Goal: Task Accomplishment & Management: Manage account settings

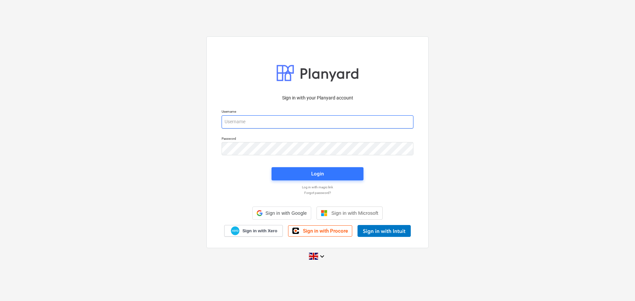
type input "[PERSON_NAME][EMAIL_ADDRESS][DOMAIN_NAME]"
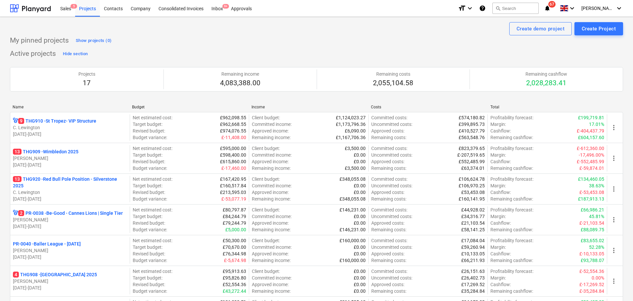
click at [324, 29] on div "Create demo project Create Project" at bounding box center [316, 28] width 613 height 13
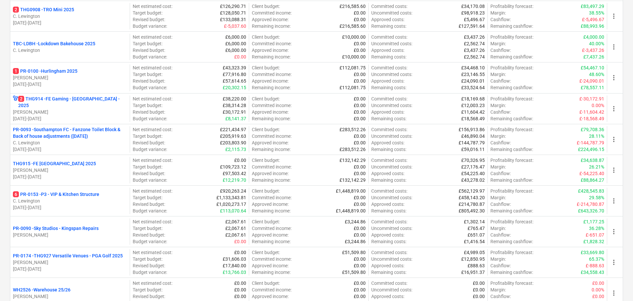
scroll to position [298, 0]
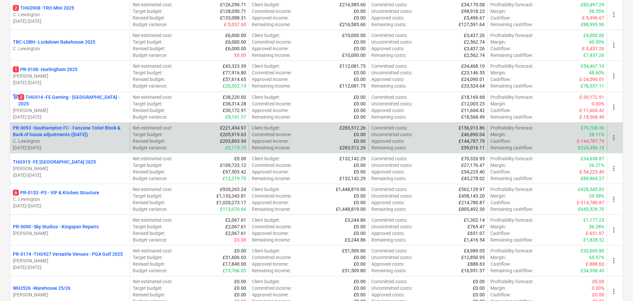
click at [103, 145] on p "[DATE] - [DATE]" at bounding box center [70, 148] width 114 height 7
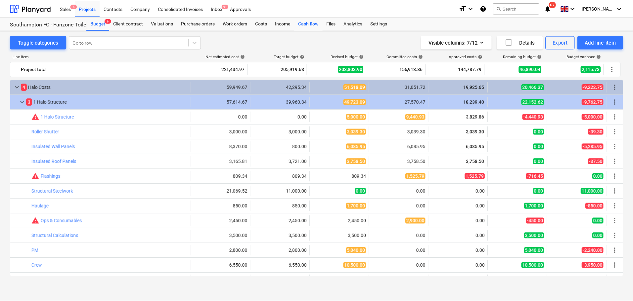
scroll to position [294, 0]
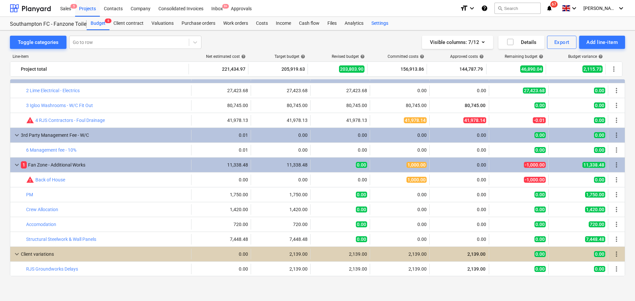
click at [377, 21] on div "Settings" at bounding box center [379, 23] width 25 height 13
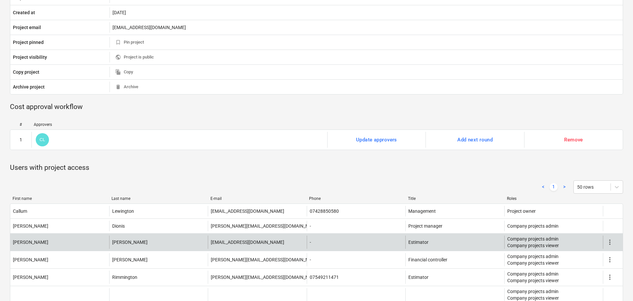
scroll to position [249, 0]
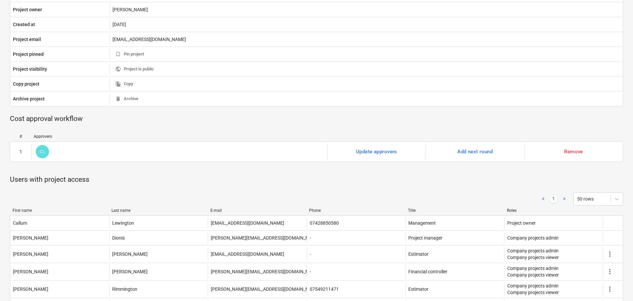
click at [294, 189] on div "< 1 > 50 rows First name Last name E-mail Phone Title Roles [PERSON_NAME] [EMAI…" at bounding box center [316, 290] width 613 height 211
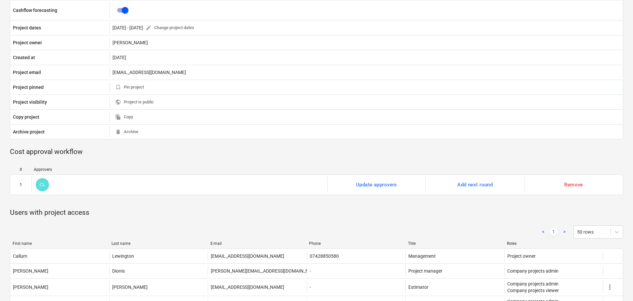
scroll to position [0, 0]
